Goal: Check status: Check status

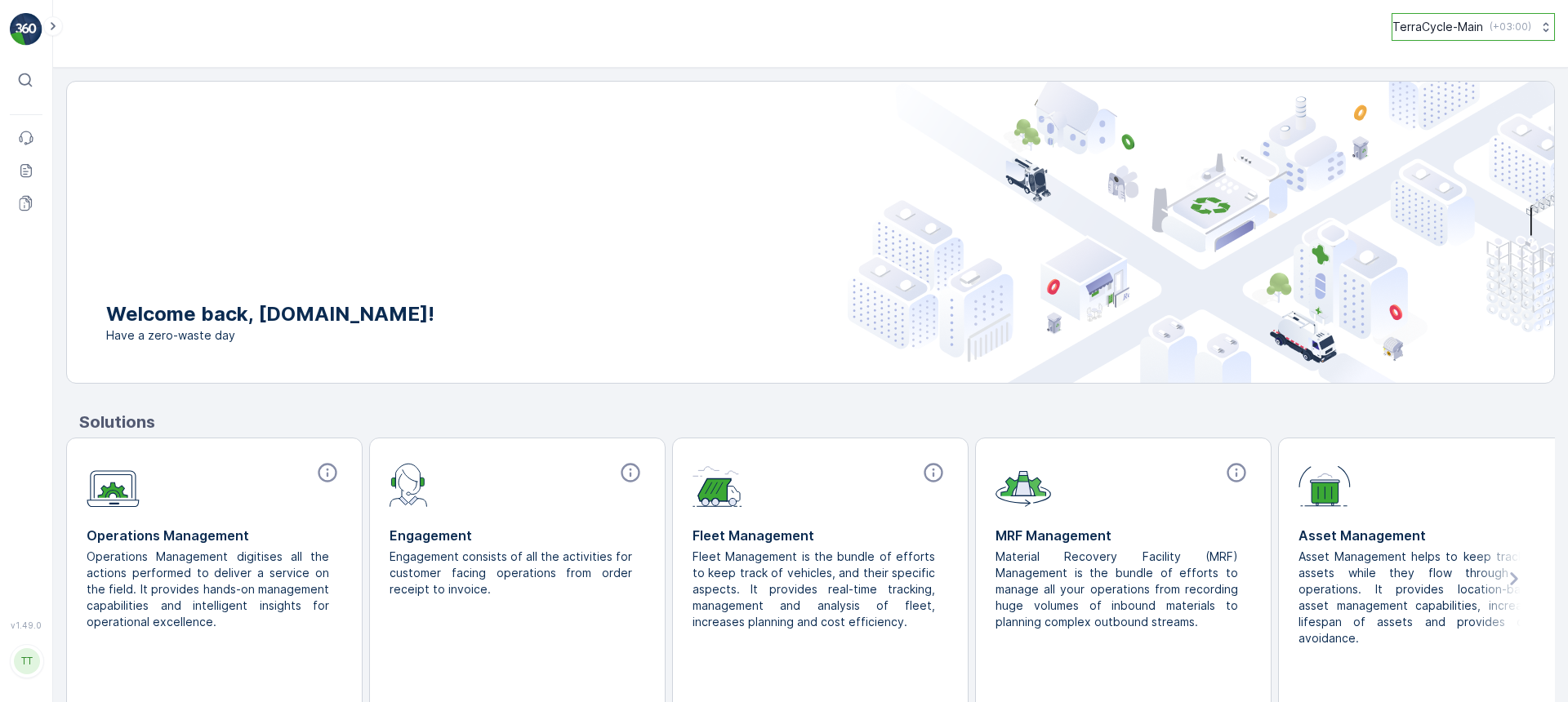
click at [1434, 25] on p "TerraCycle-Main" at bounding box center [1439, 27] width 91 height 16
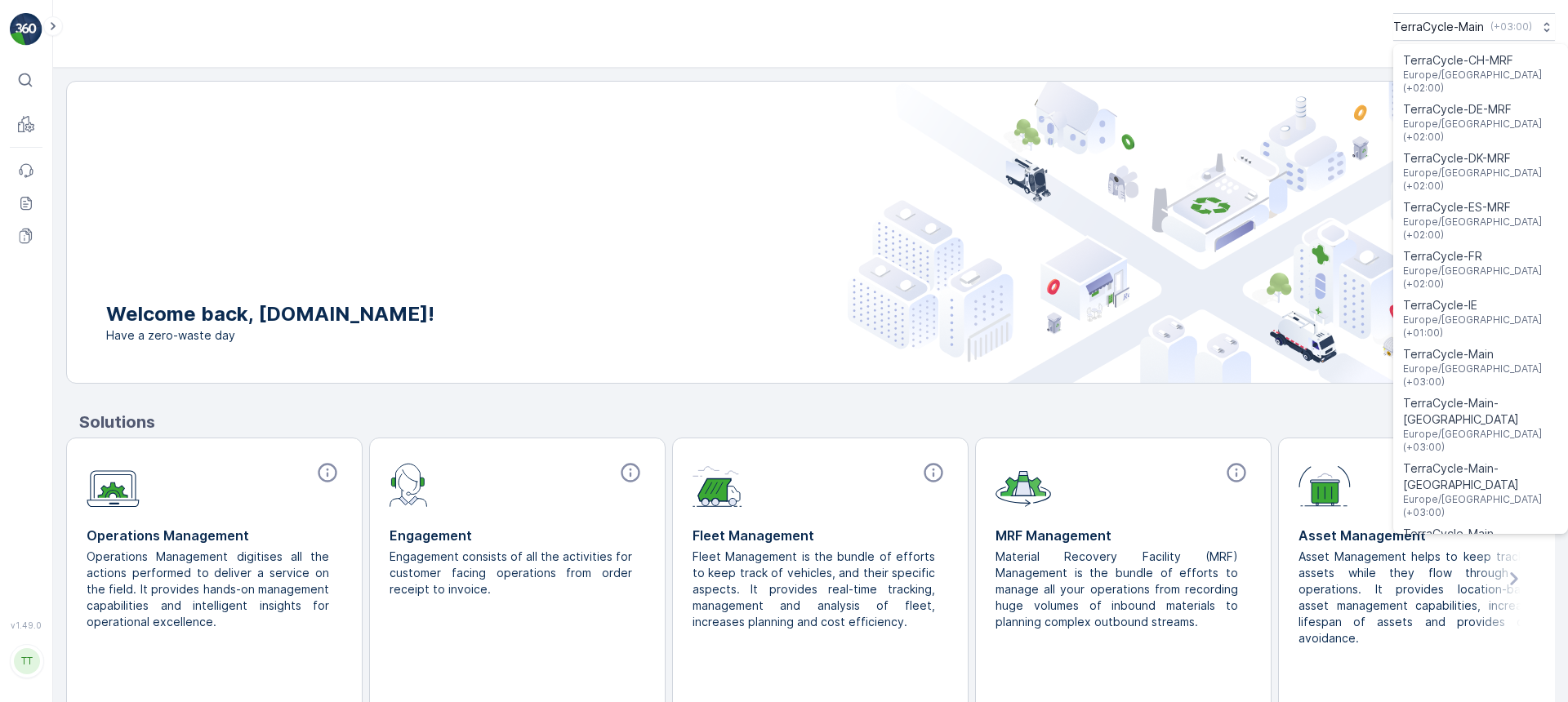
scroll to position [514, 0]
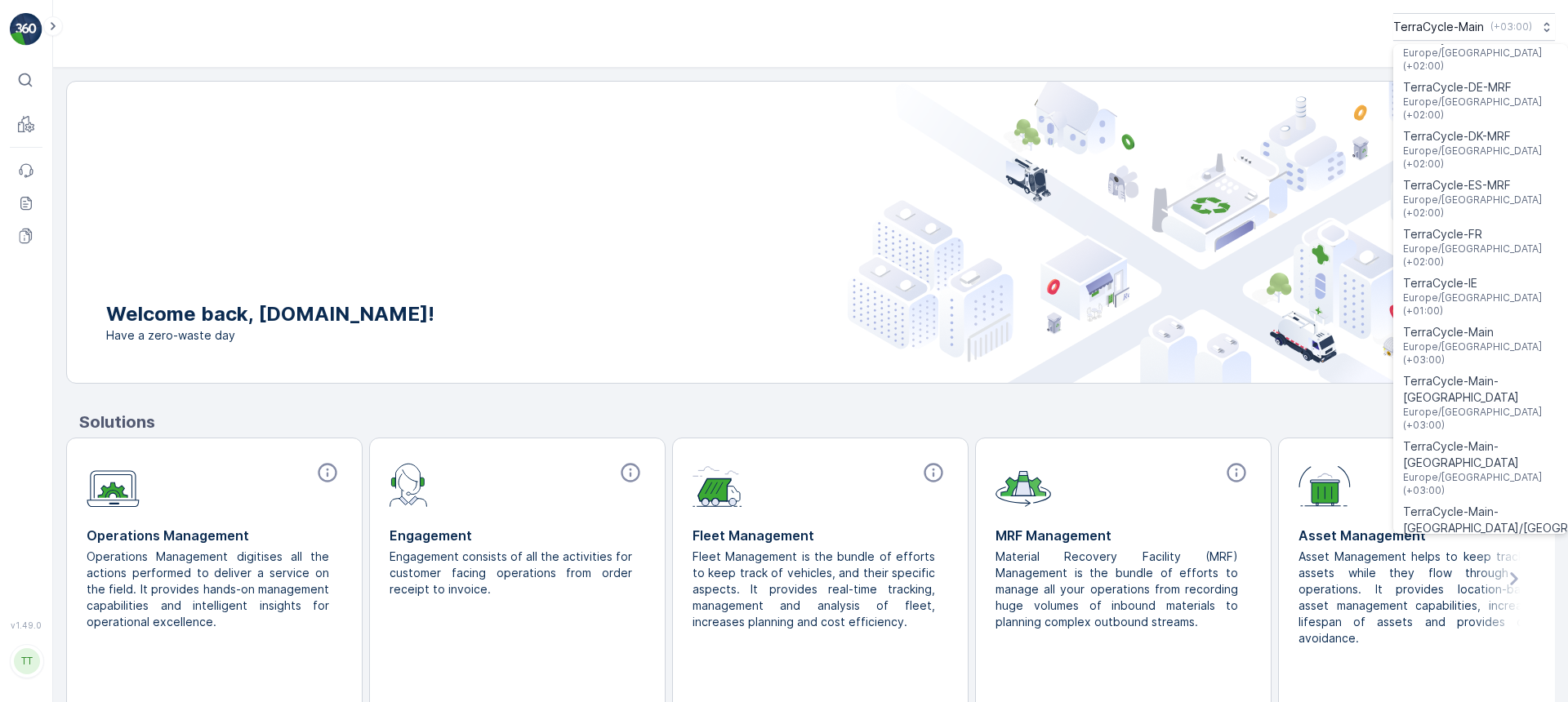
click at [1440, 654] on span "TerraCycle-NZ01-TripleP" at bounding box center [1471, 662] width 137 height 16
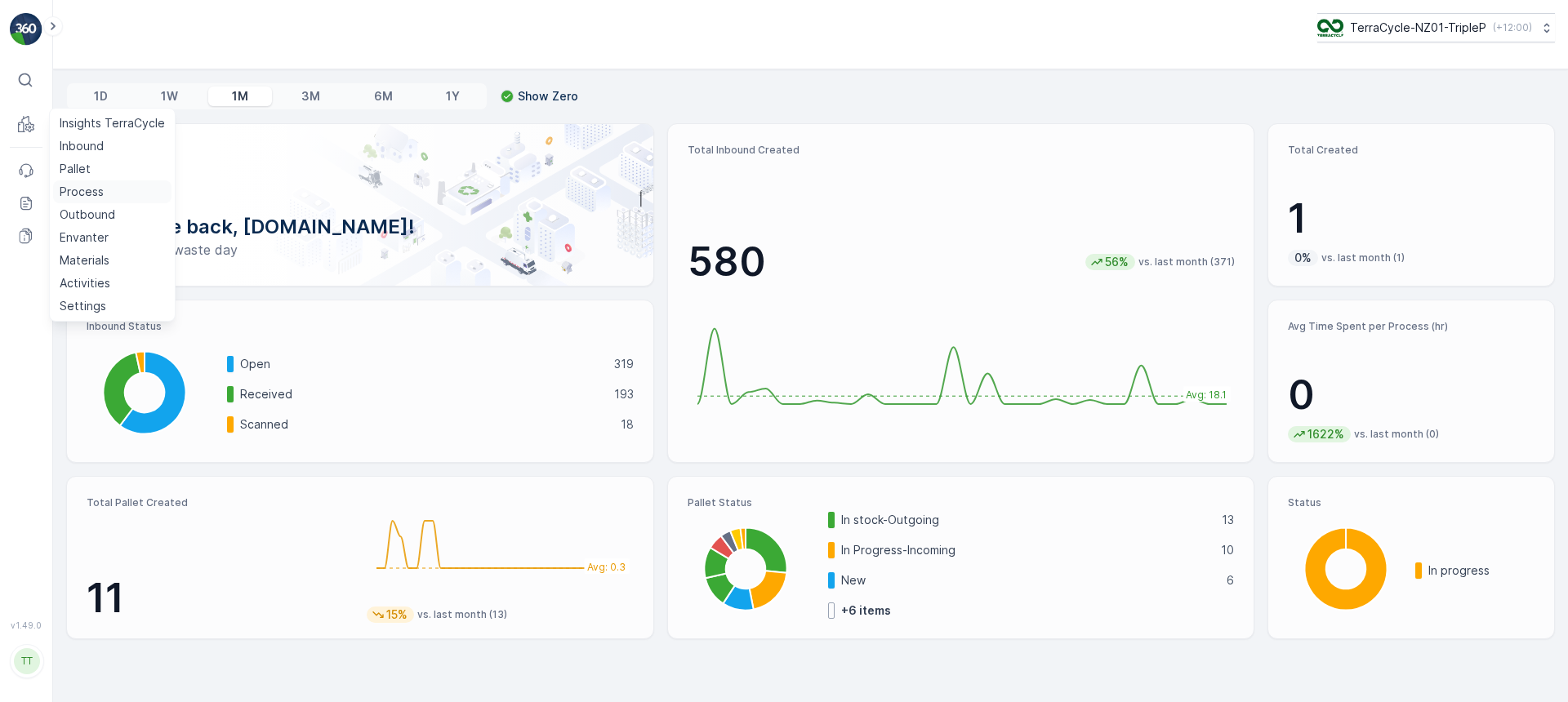
click at [96, 187] on p "Process" at bounding box center [81, 192] width 44 height 16
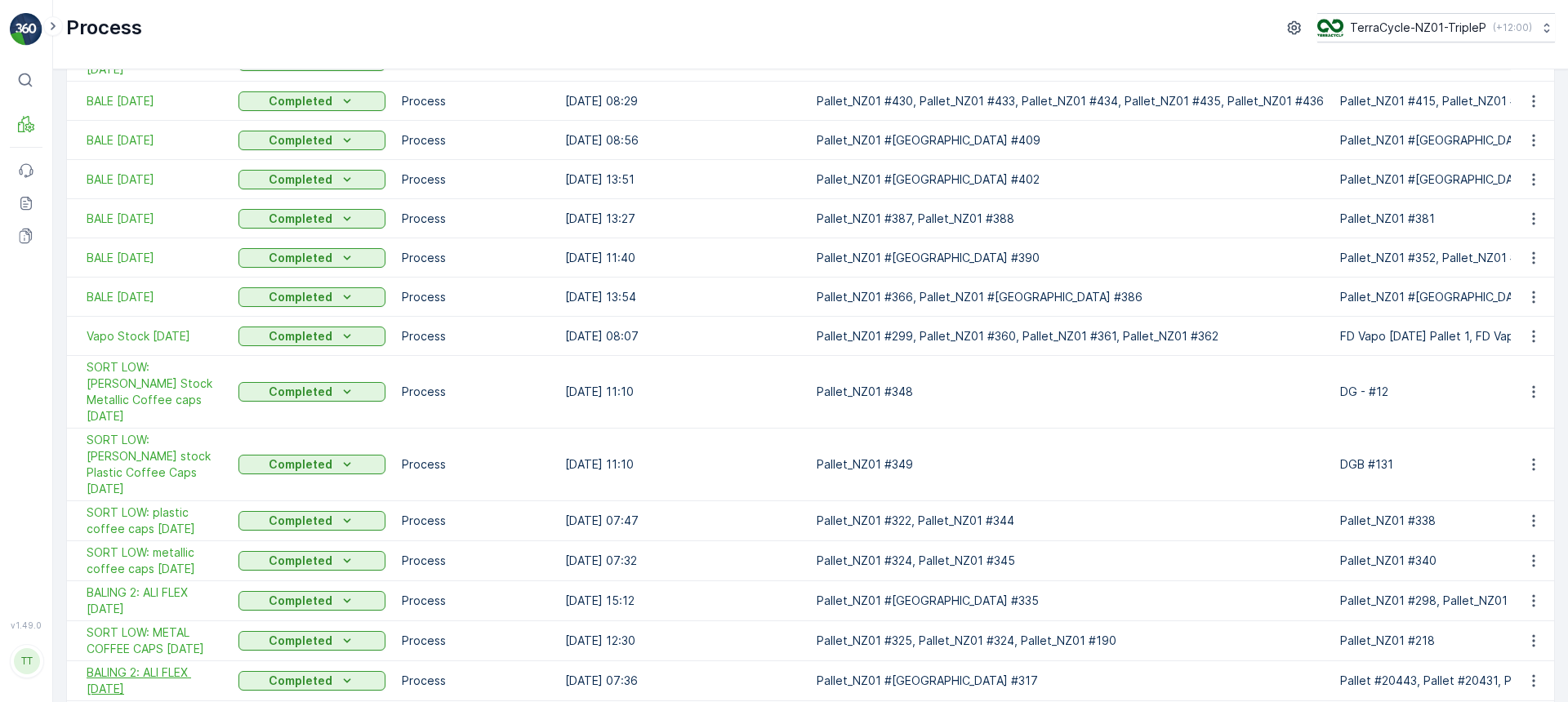
scroll to position [375, 0]
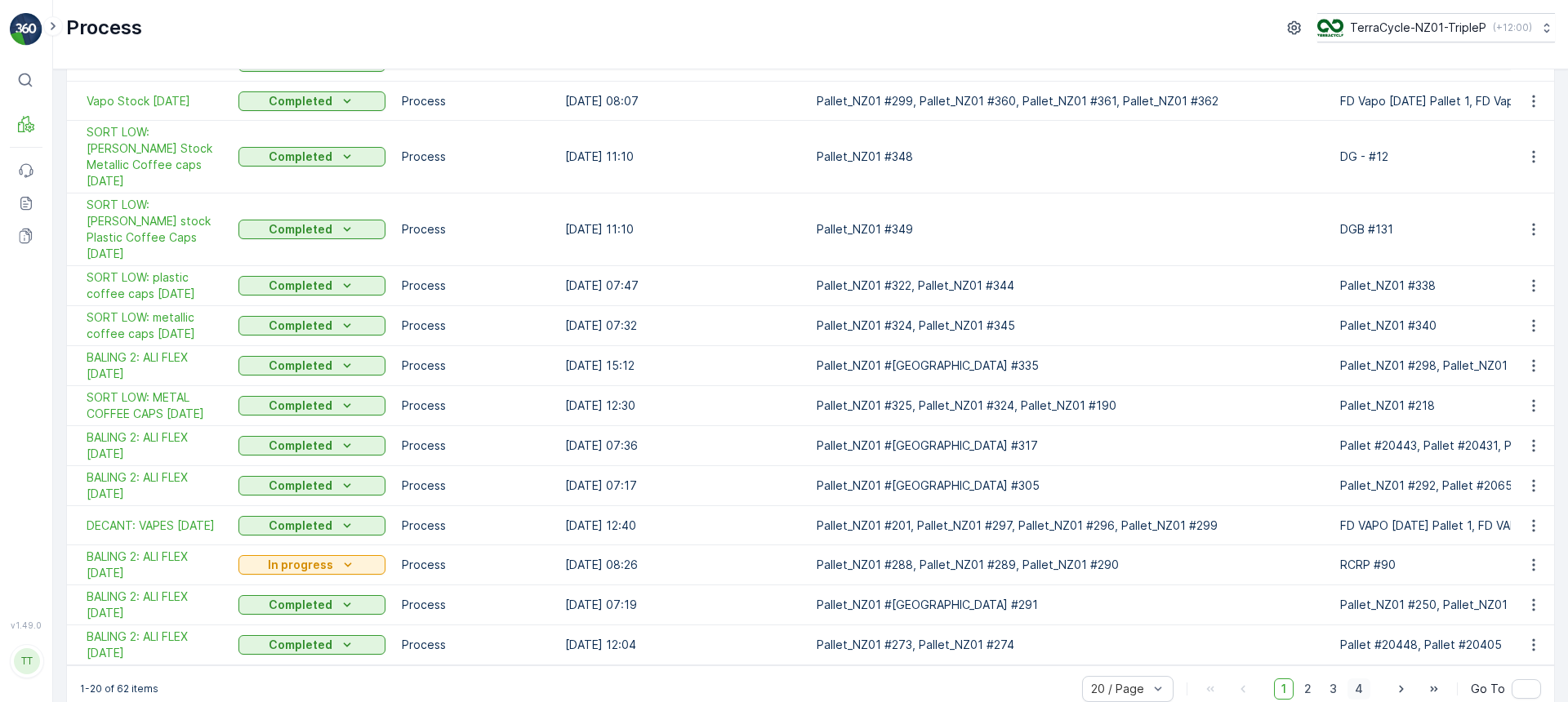
click at [1352, 678] on span "4" at bounding box center [1358, 688] width 23 height 21
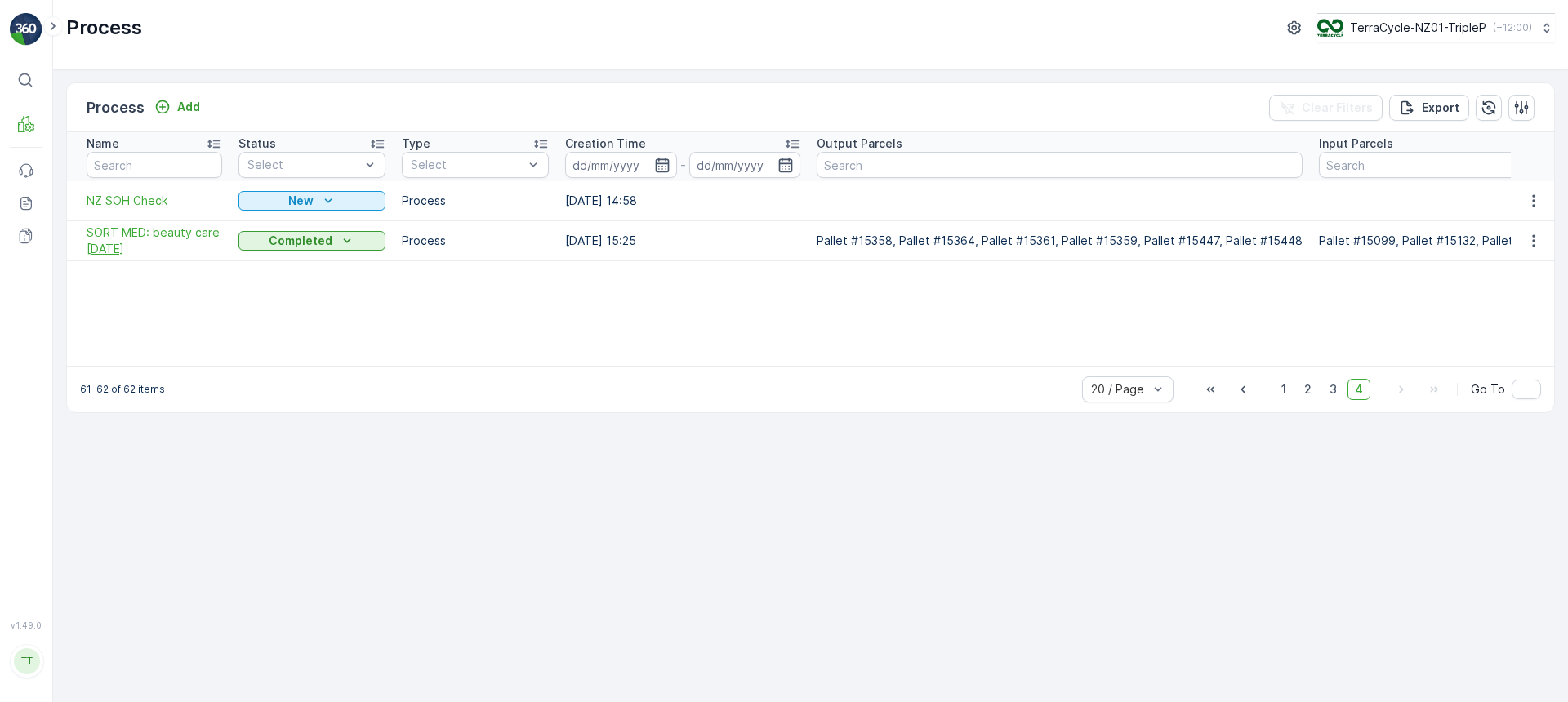
click at [158, 239] on span "SORT MED: beauty care [DATE]" at bounding box center [154, 241] width 136 height 33
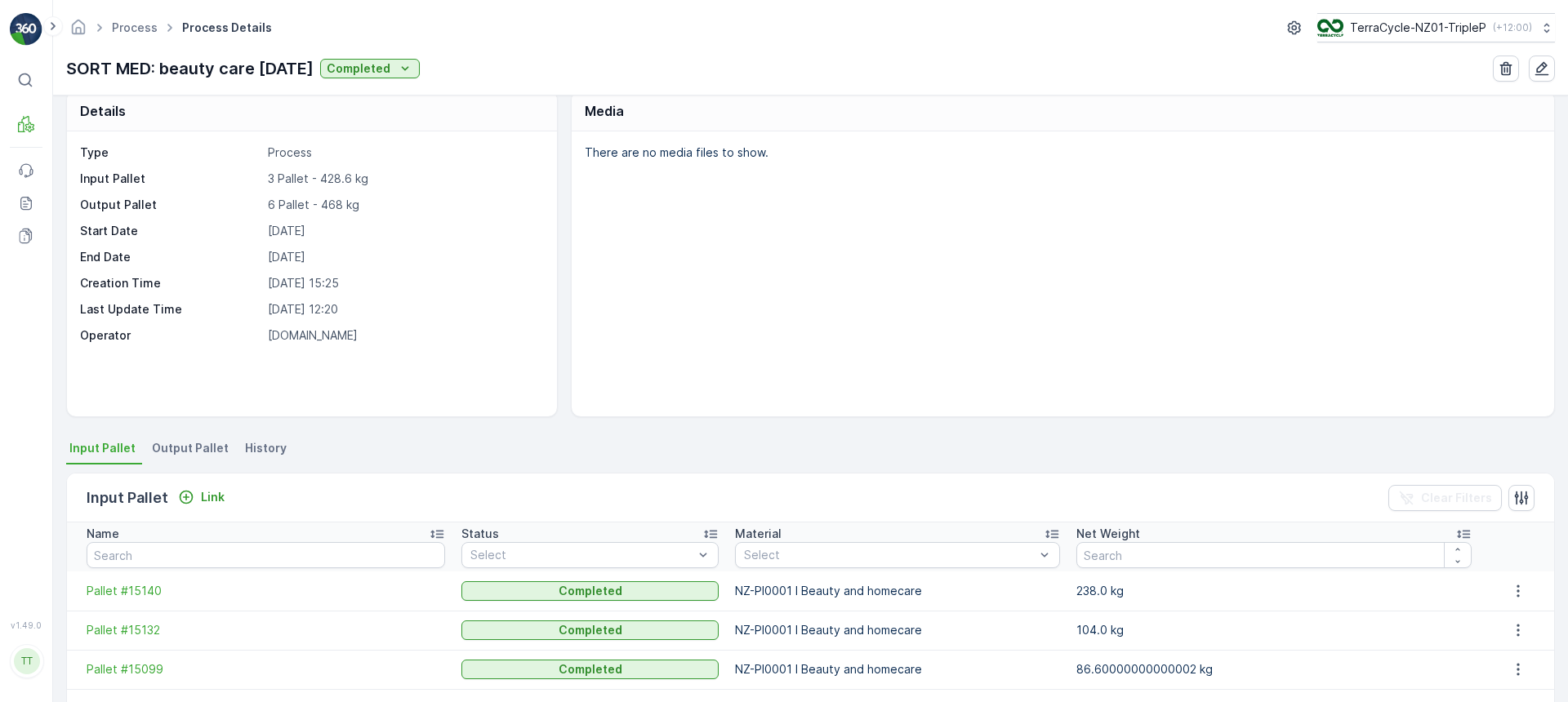
scroll to position [17, 0]
click at [169, 446] on span "Output Pallet" at bounding box center [190, 449] width 77 height 16
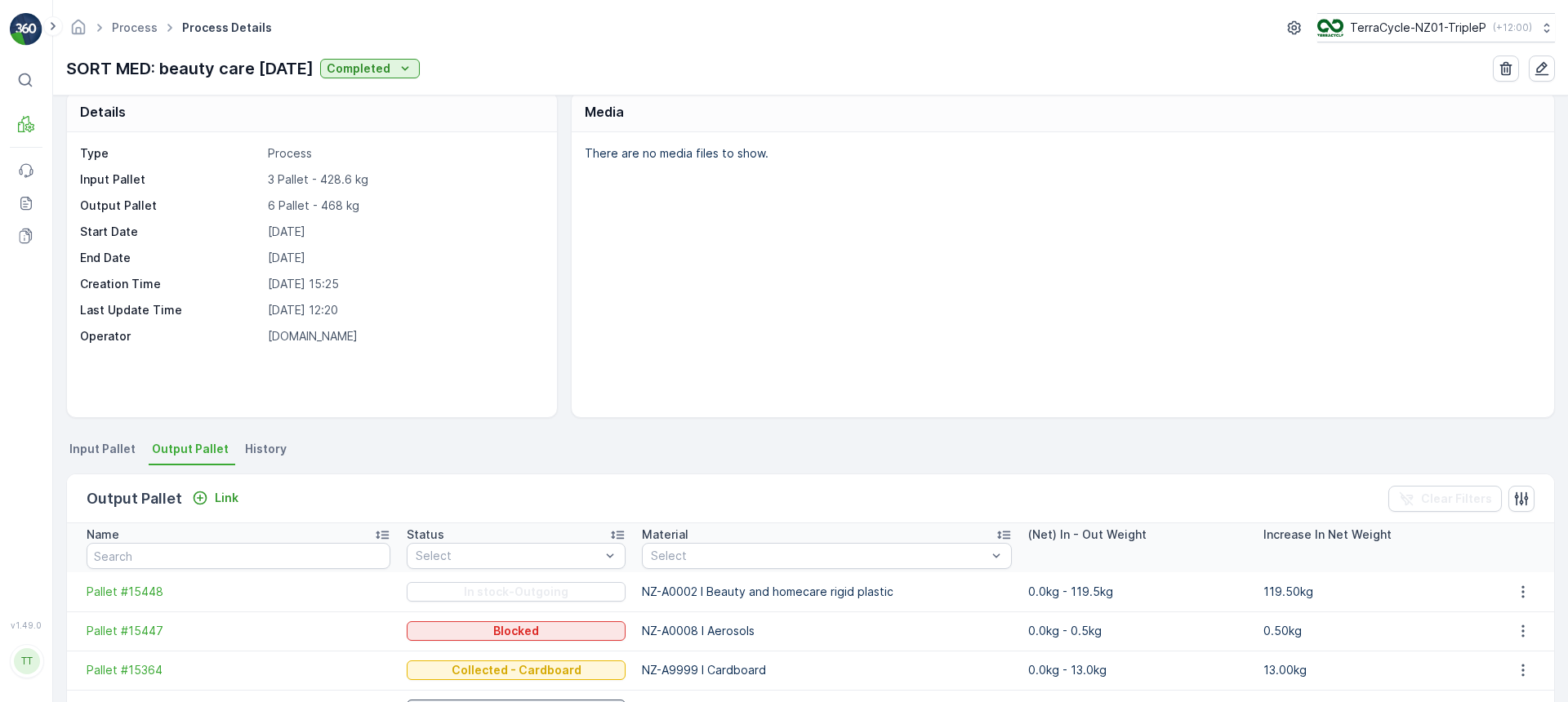
click at [264, 447] on span "History" at bounding box center [266, 449] width 42 height 16
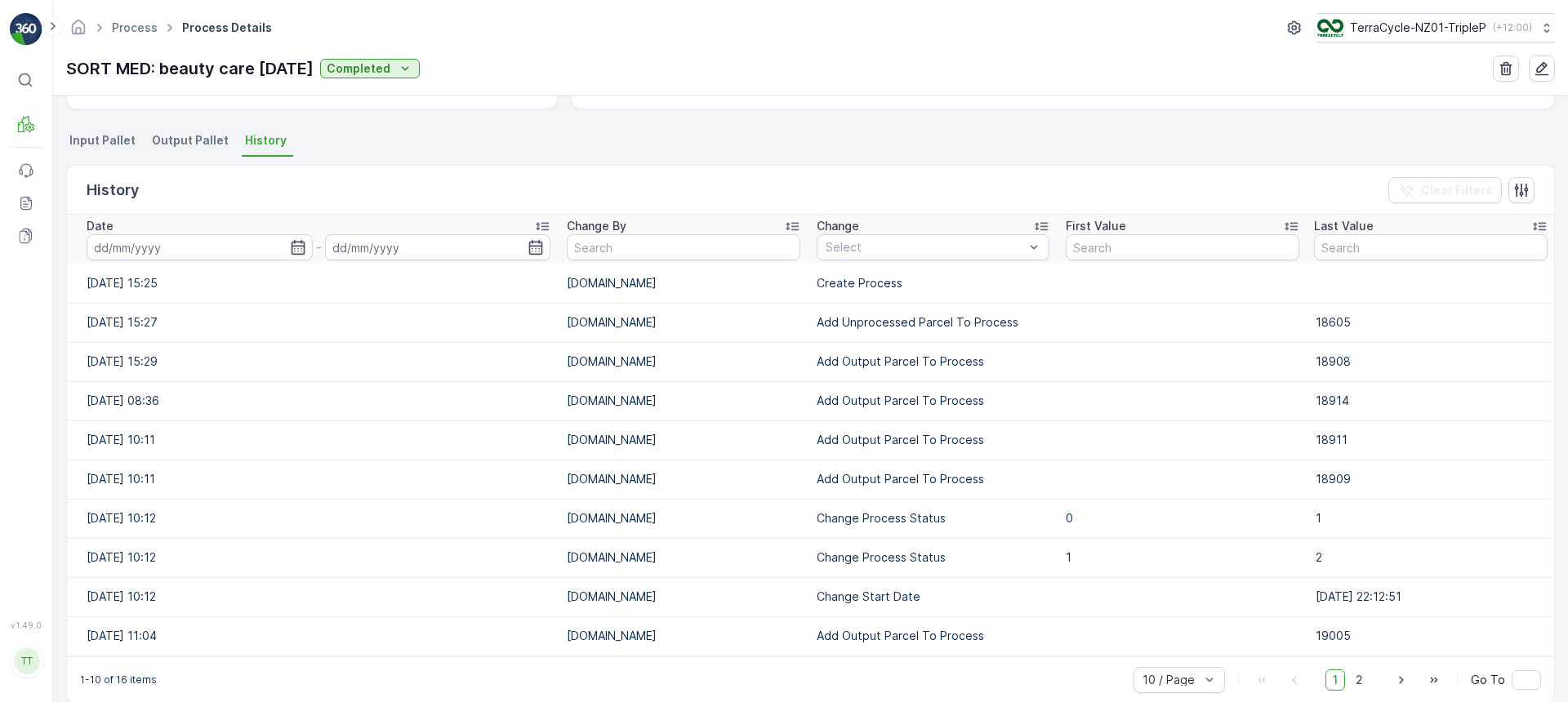
scroll to position [349, 0]
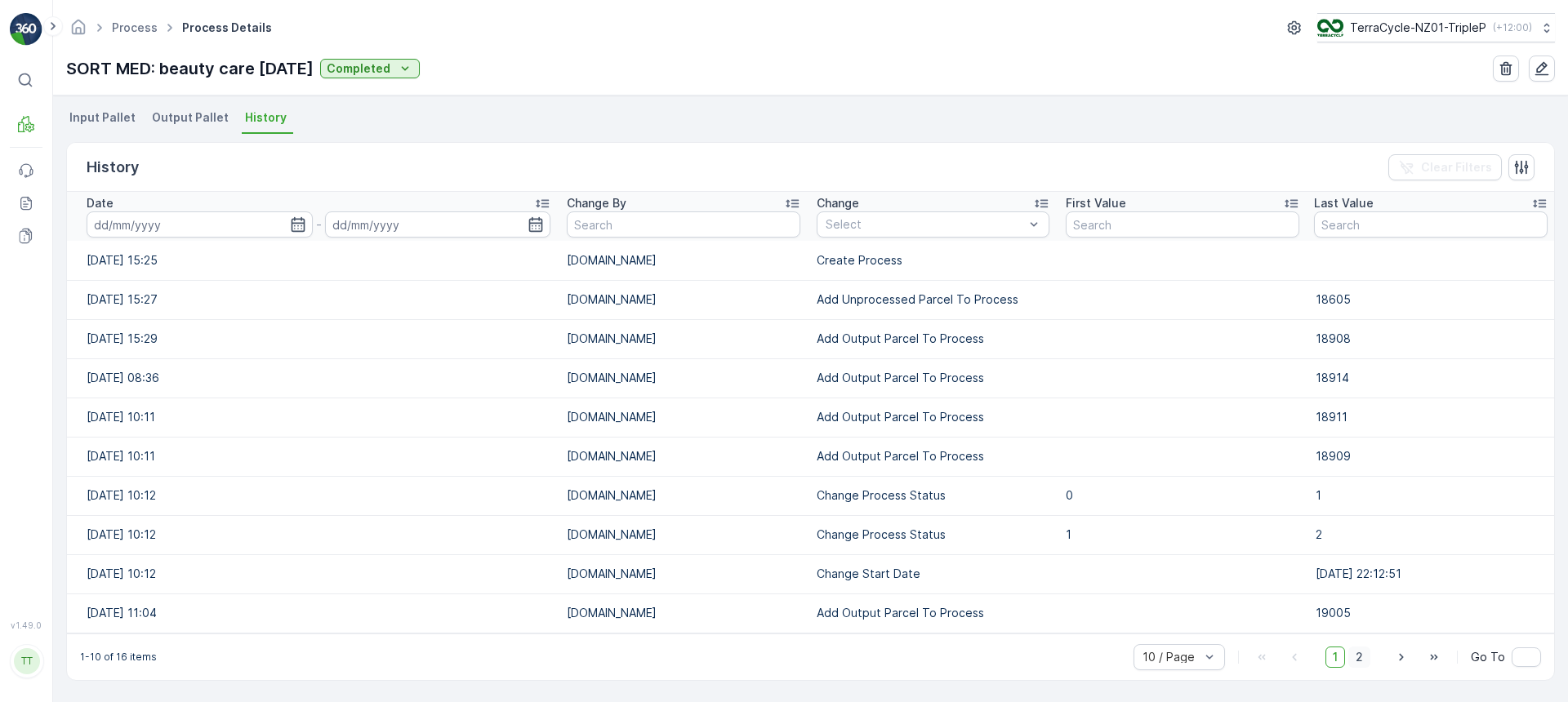
click at [1356, 652] on span "2" at bounding box center [1359, 656] width 22 height 21
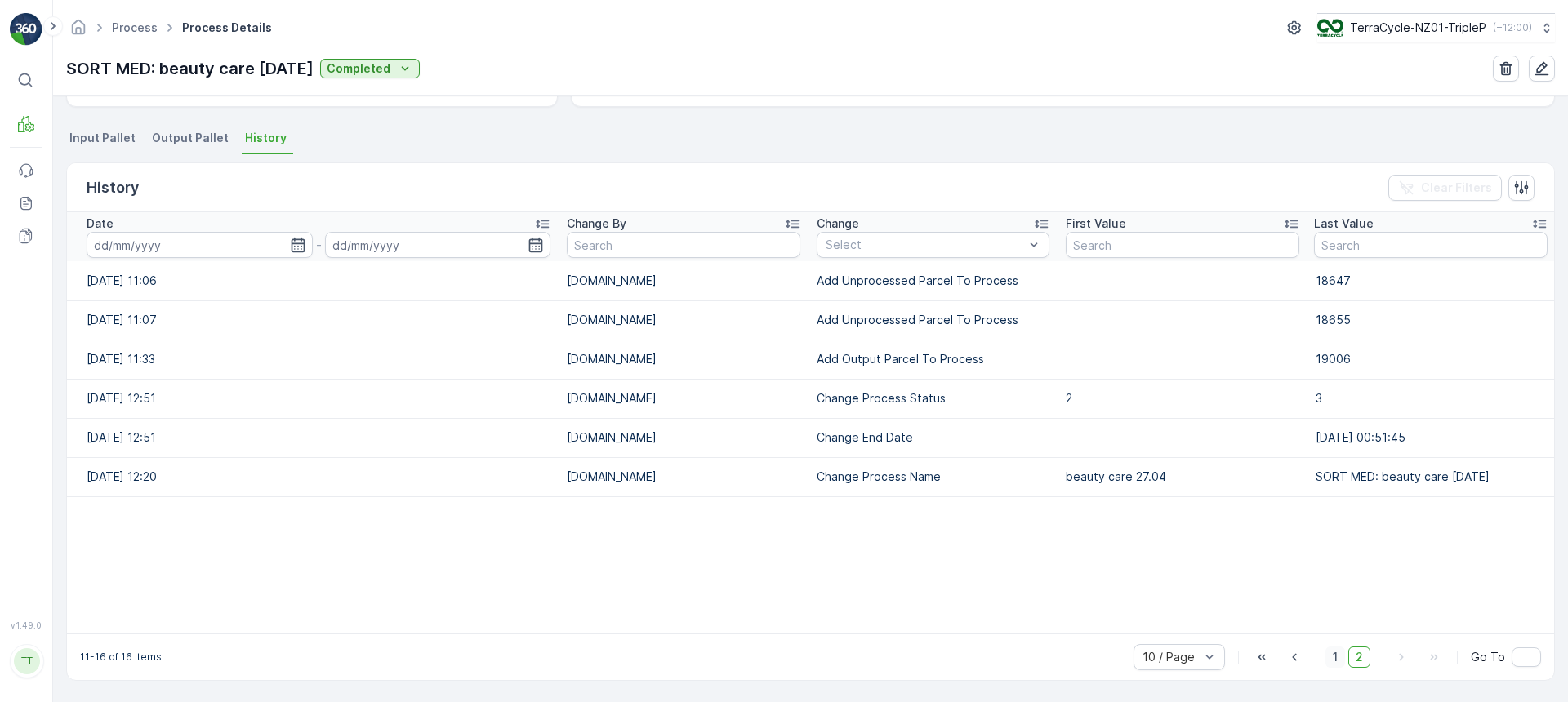
click at [1336, 658] on span "1" at bounding box center [1336, 656] width 20 height 21
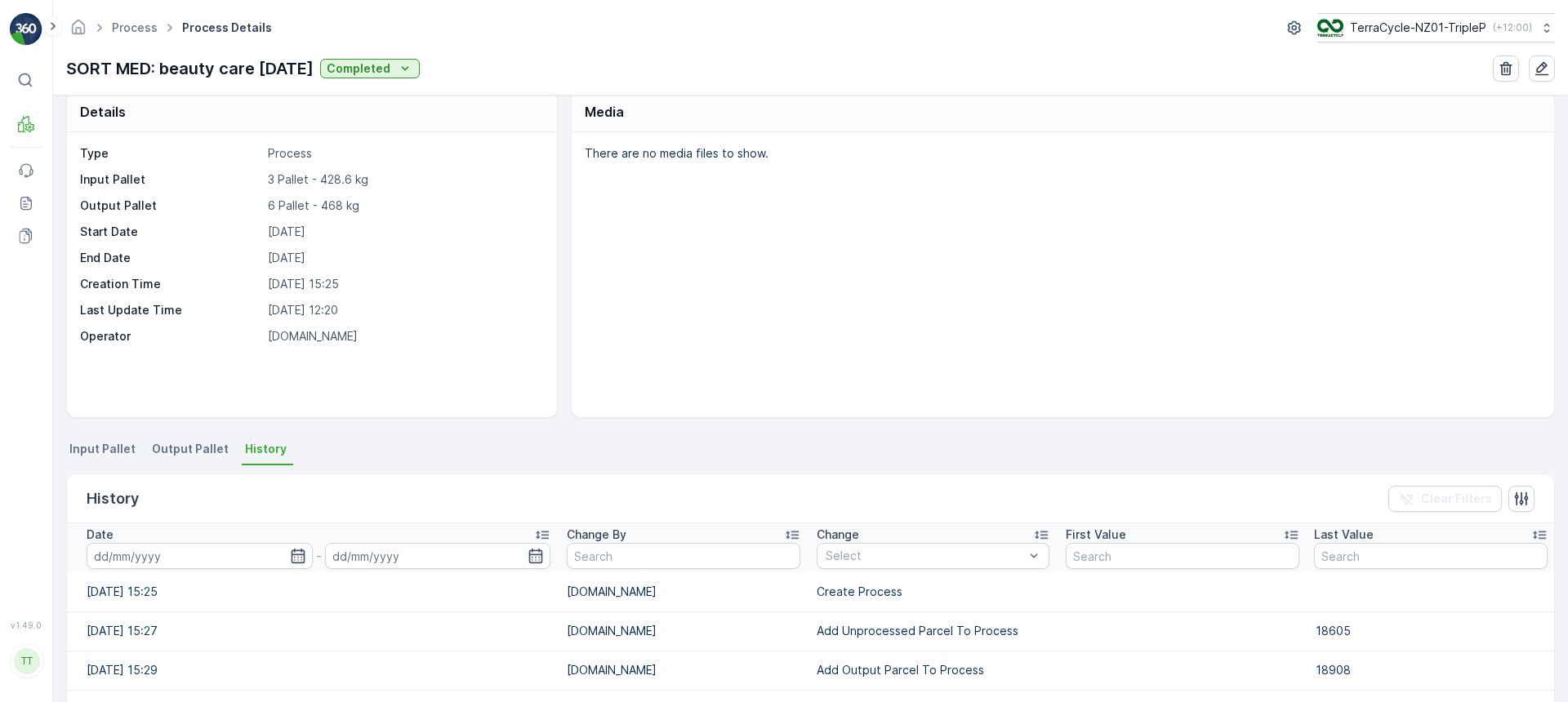
scroll to position [21, 0]
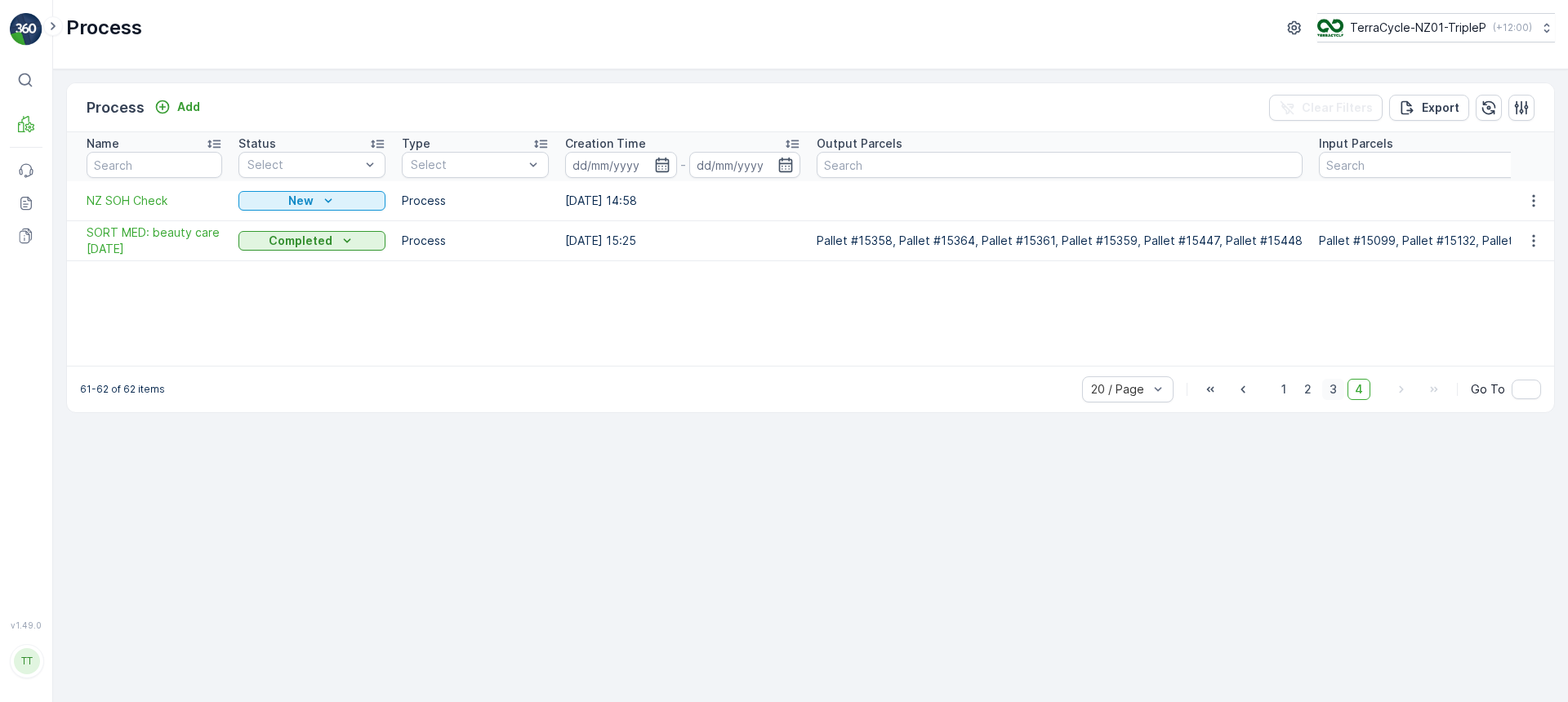
click at [1333, 394] on span "3" at bounding box center [1333, 389] width 22 height 21
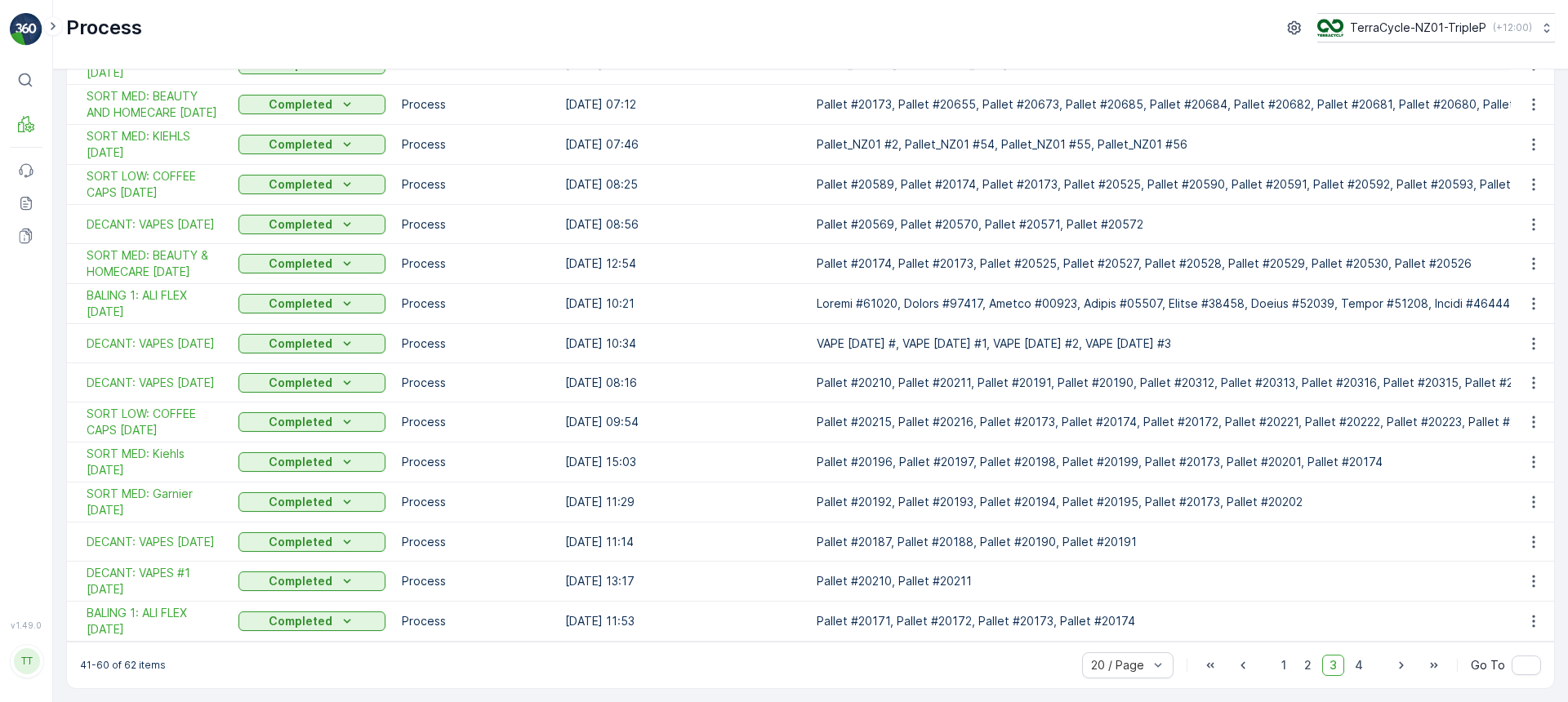
scroll to position [397, 0]
